Goal: Find specific page/section: Find specific page/section

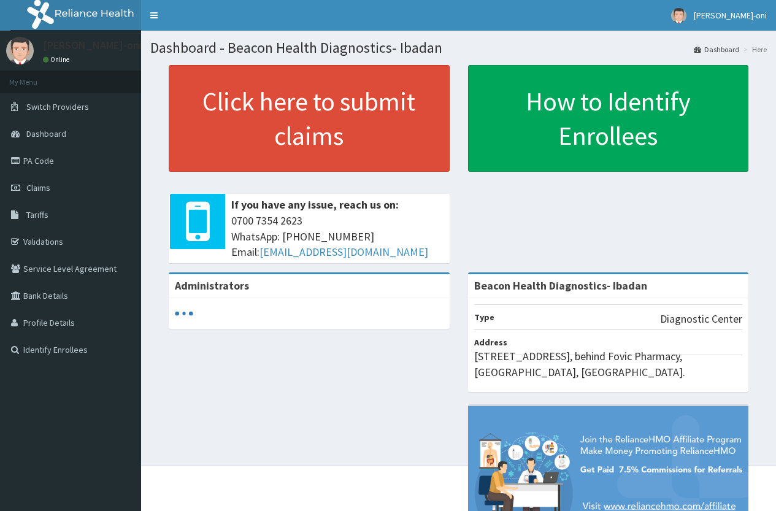
click at [47, 217] on span "Tariffs" at bounding box center [37, 214] width 22 height 11
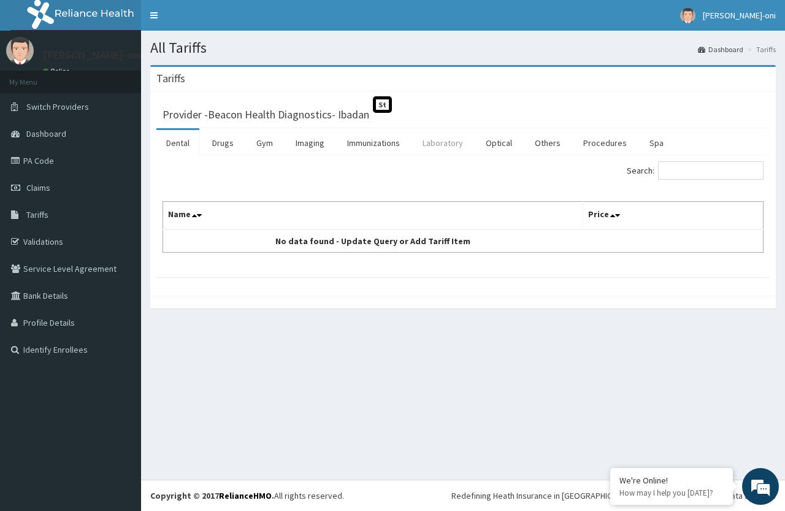
click at [445, 150] on link "Laboratory" at bounding box center [443, 143] width 60 height 26
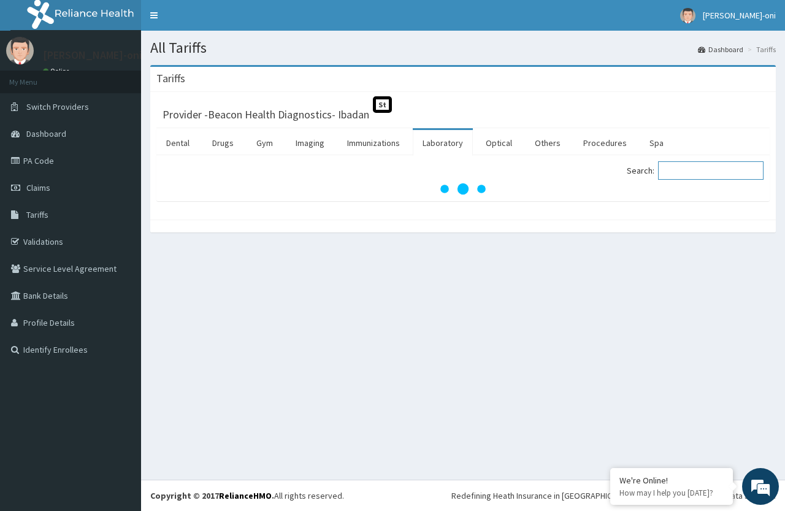
click at [705, 175] on input "Search:" at bounding box center [711, 170] width 106 height 18
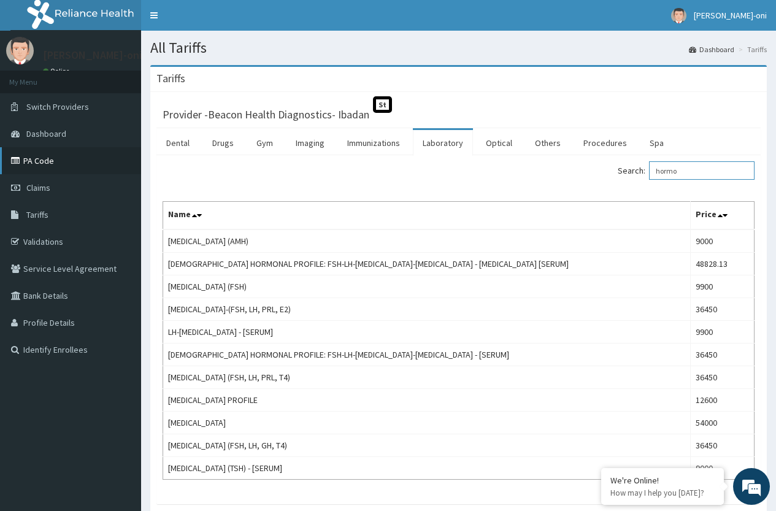
type input "hormo"
click at [48, 156] on link "PA Code" at bounding box center [70, 160] width 141 height 27
